Goal: Task Accomplishment & Management: Use online tool/utility

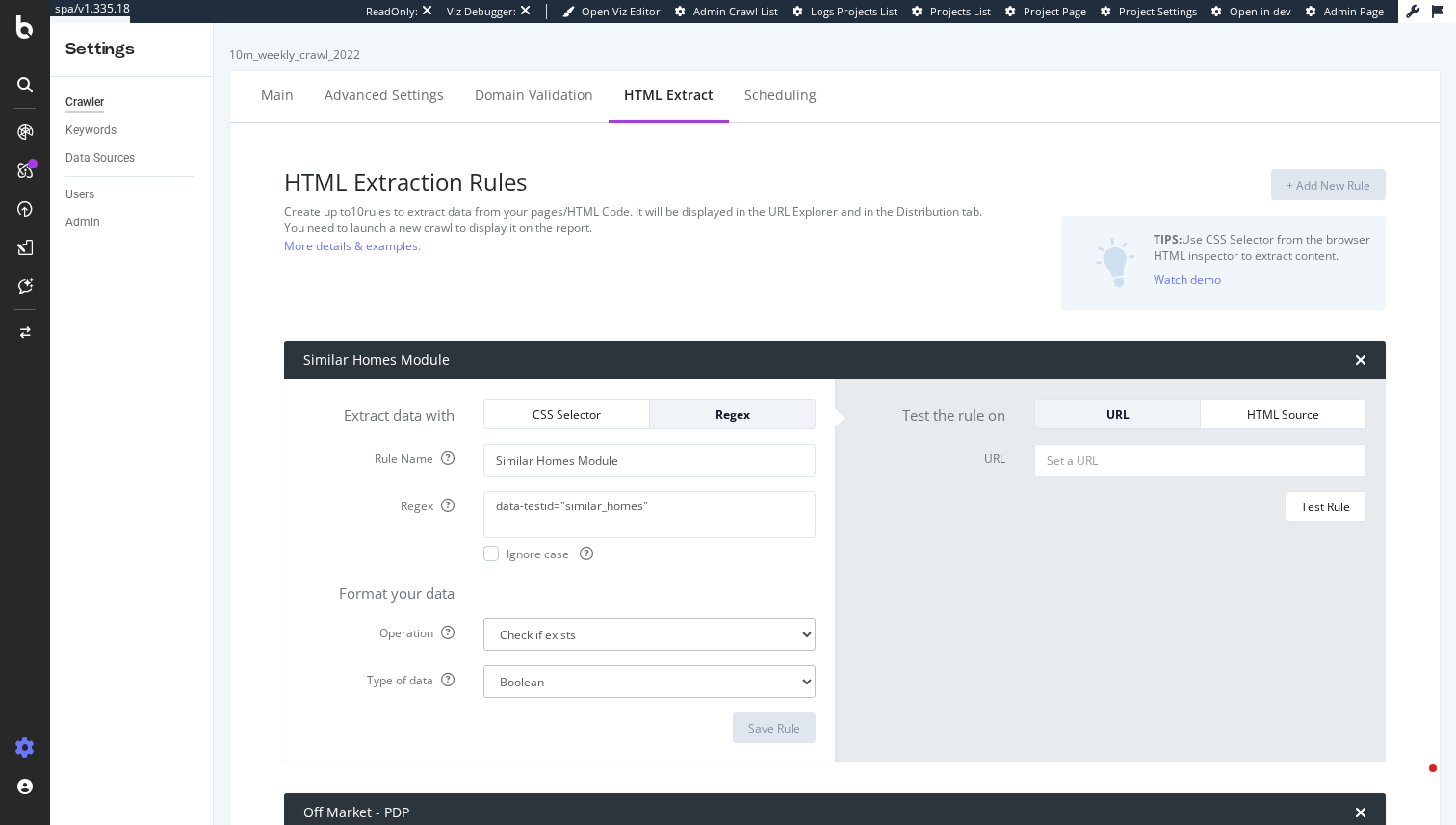
select select "exist"
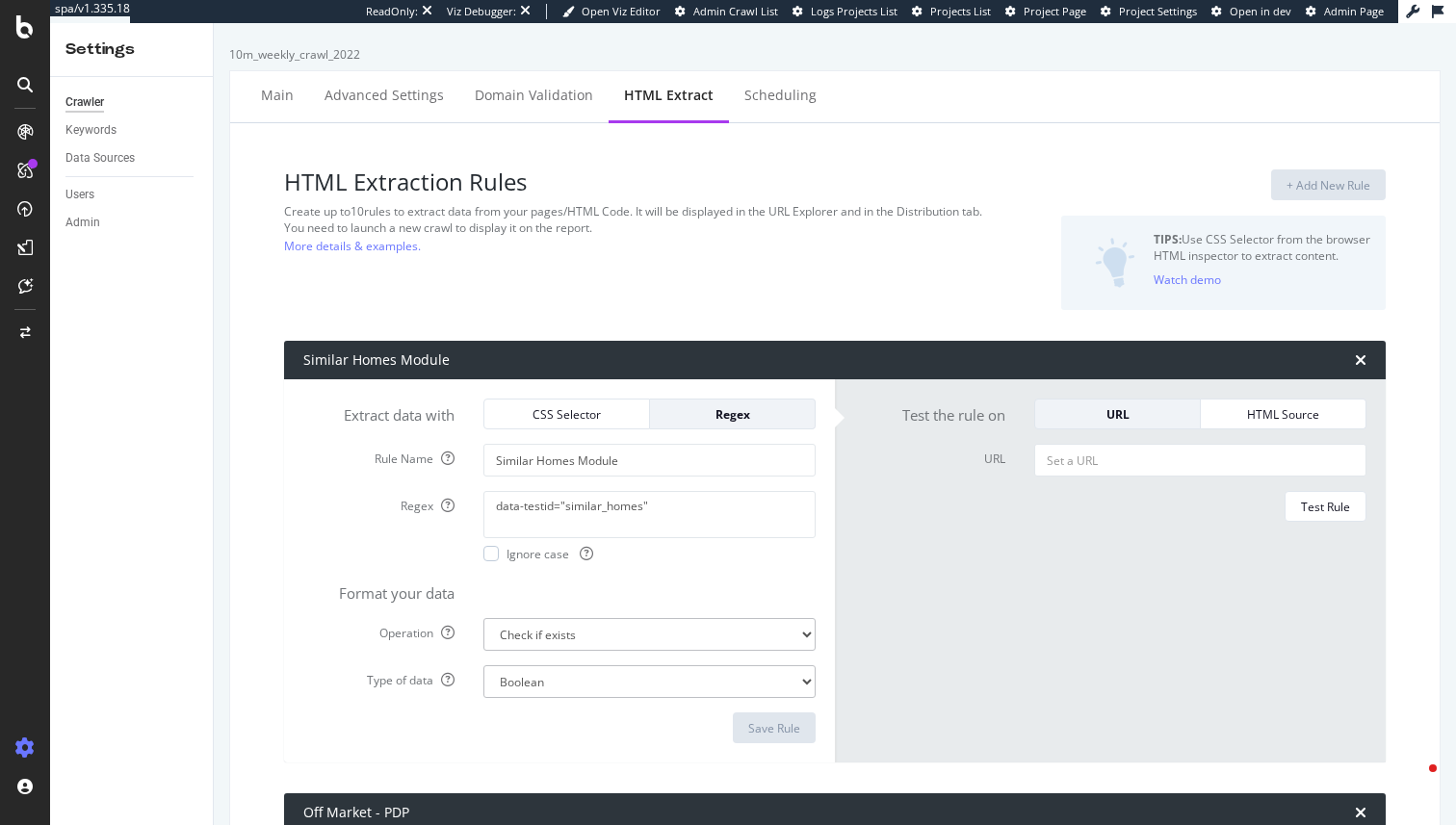
select select "i"
select select "exist"
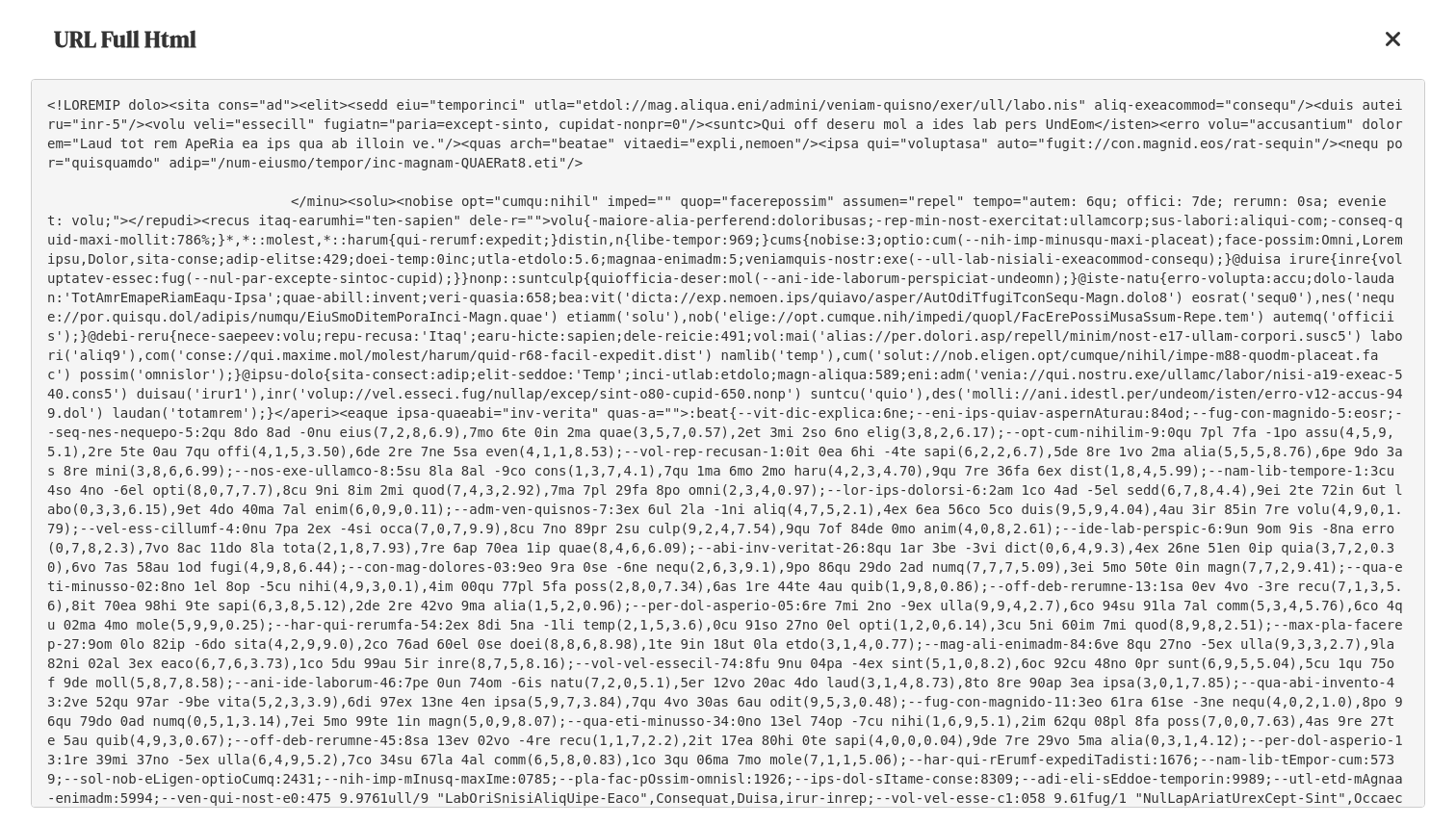
scroll to position [48902, 0]
